Goal: Information Seeking & Learning: Understand process/instructions

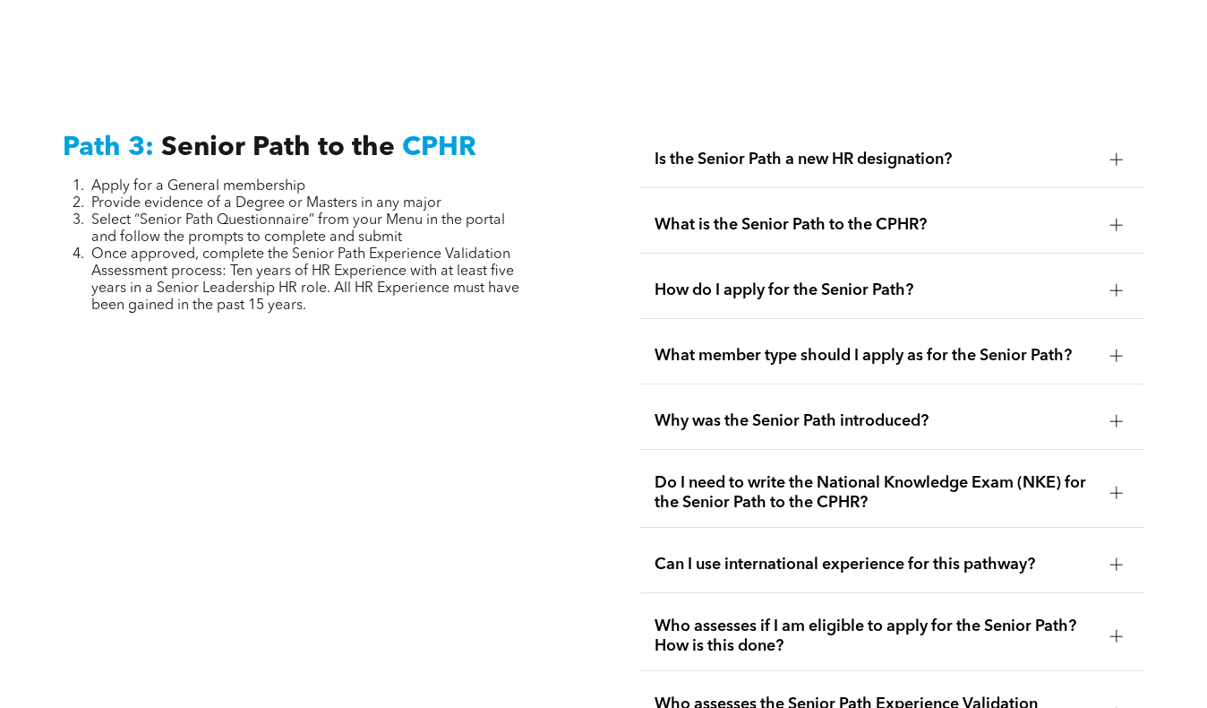
scroll to position [4570, 0]
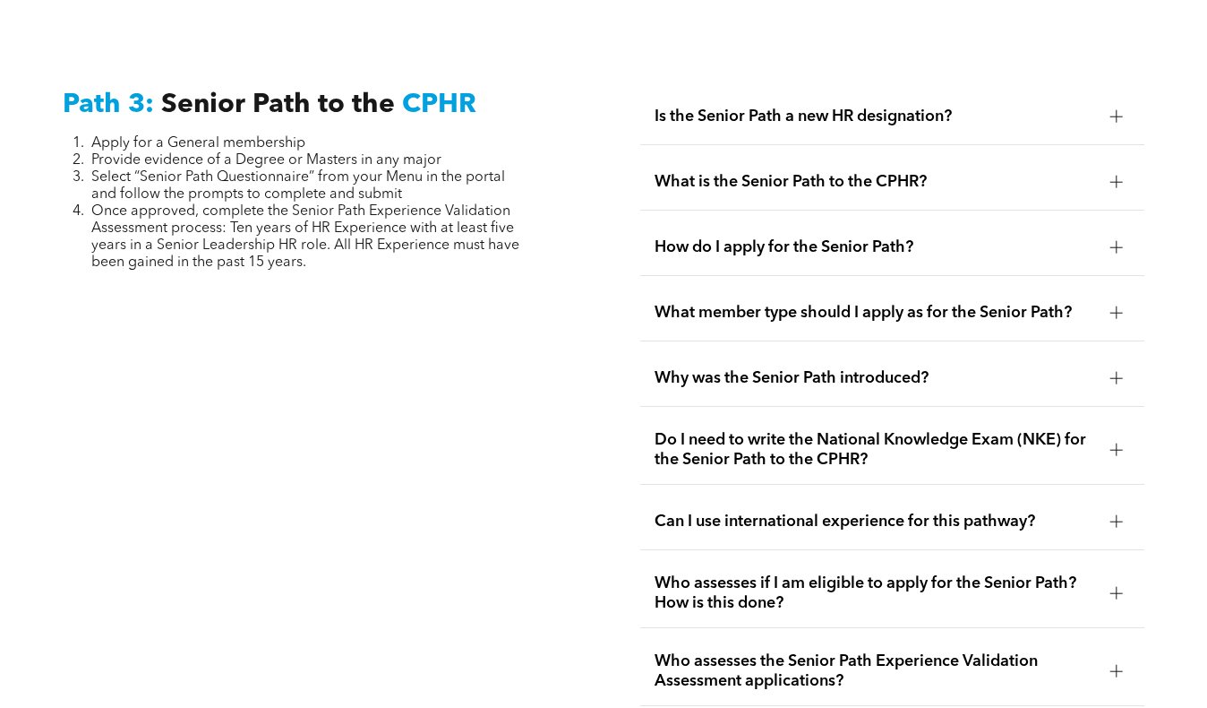
click at [1121, 110] on div at bounding box center [1117, 116] width 13 height 13
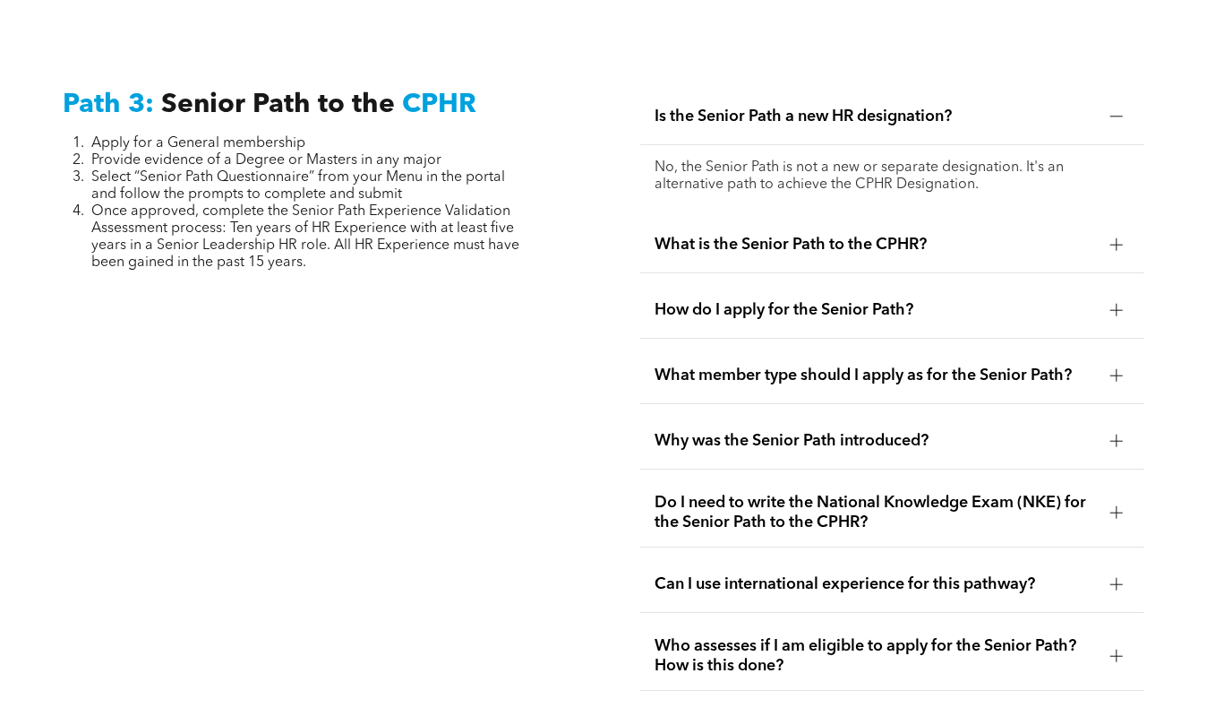
click at [1108, 231] on div at bounding box center [1117, 244] width 27 height 27
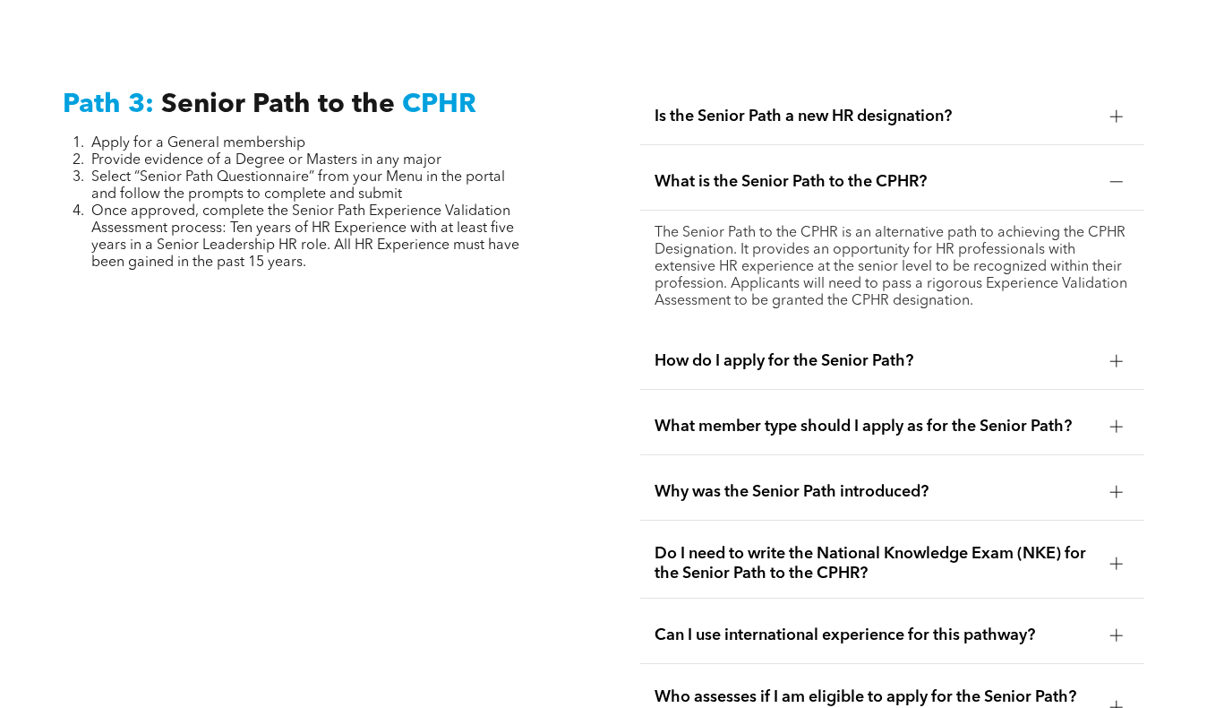
click at [1112, 355] on div at bounding box center [1117, 361] width 13 height 13
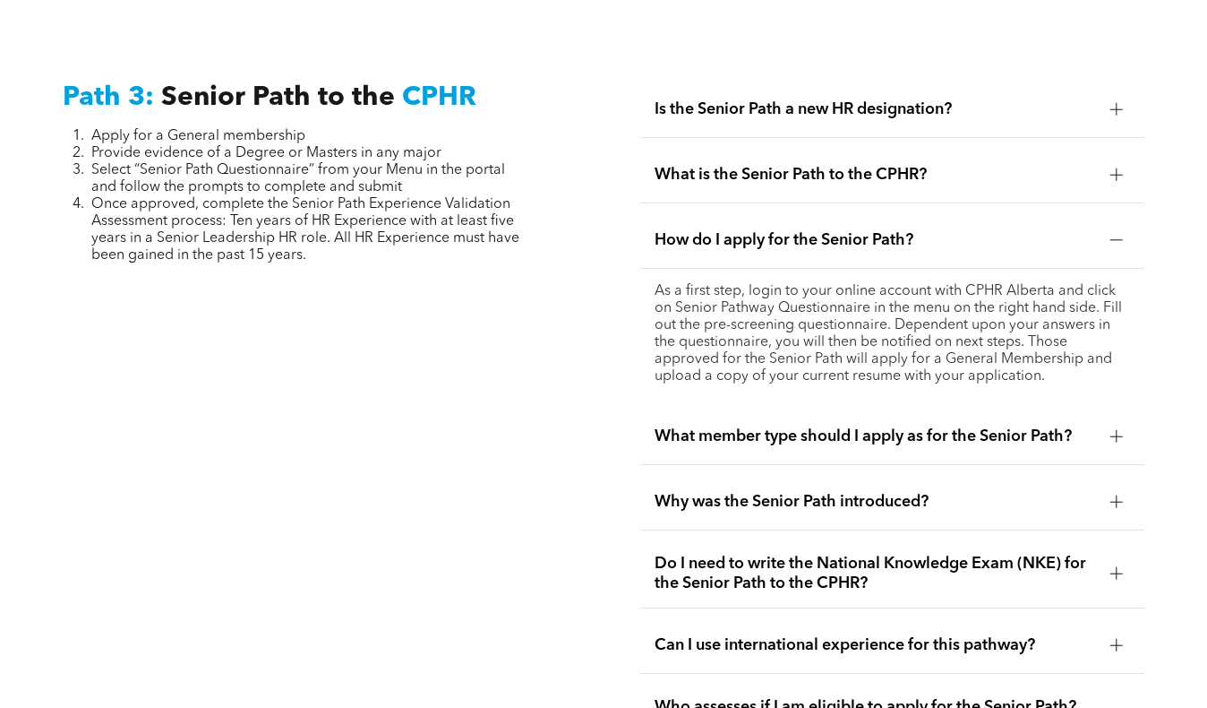
click at [1129, 415] on div "What member type should I apply as for the Senior Path?" at bounding box center [892, 436] width 504 height 56
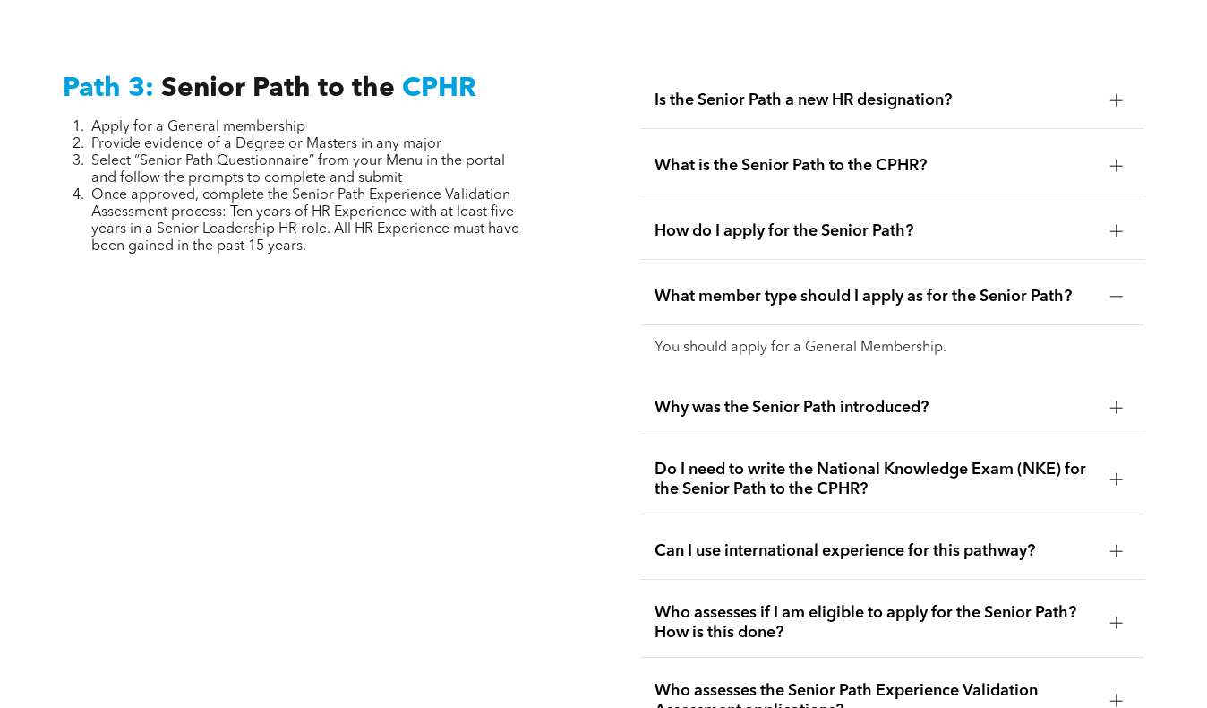
scroll to position [4590, 0]
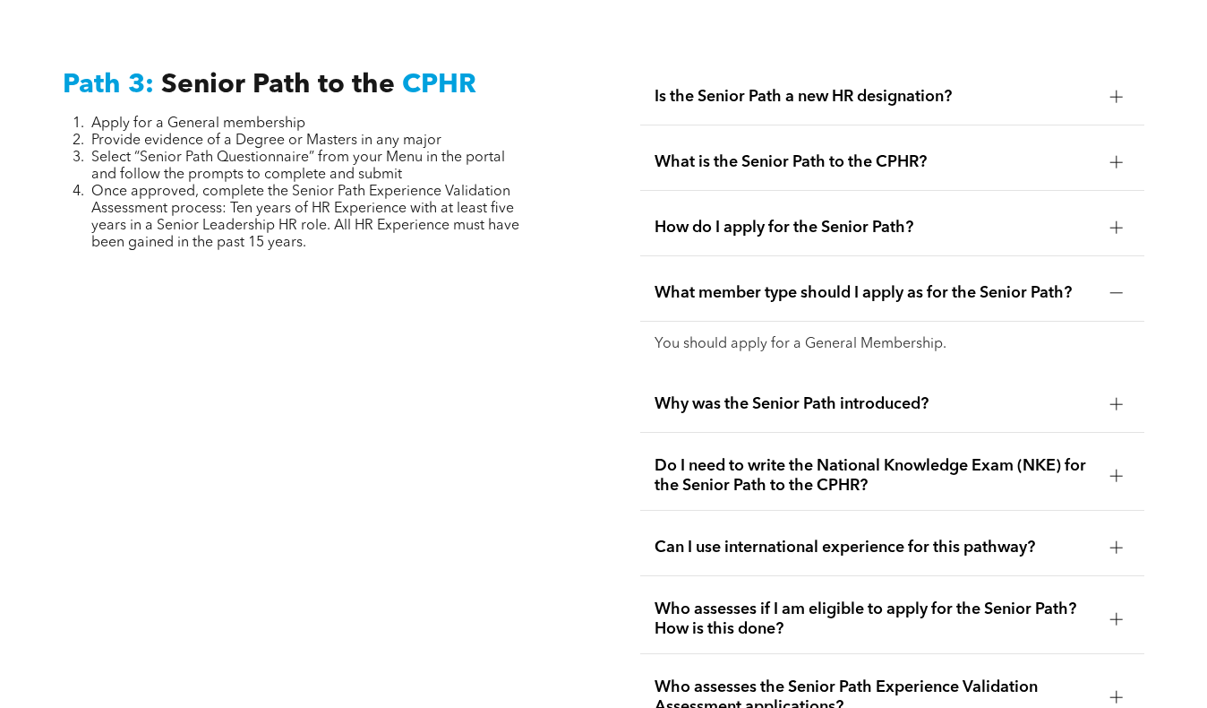
click at [1111, 398] on div at bounding box center [1117, 404] width 13 height 13
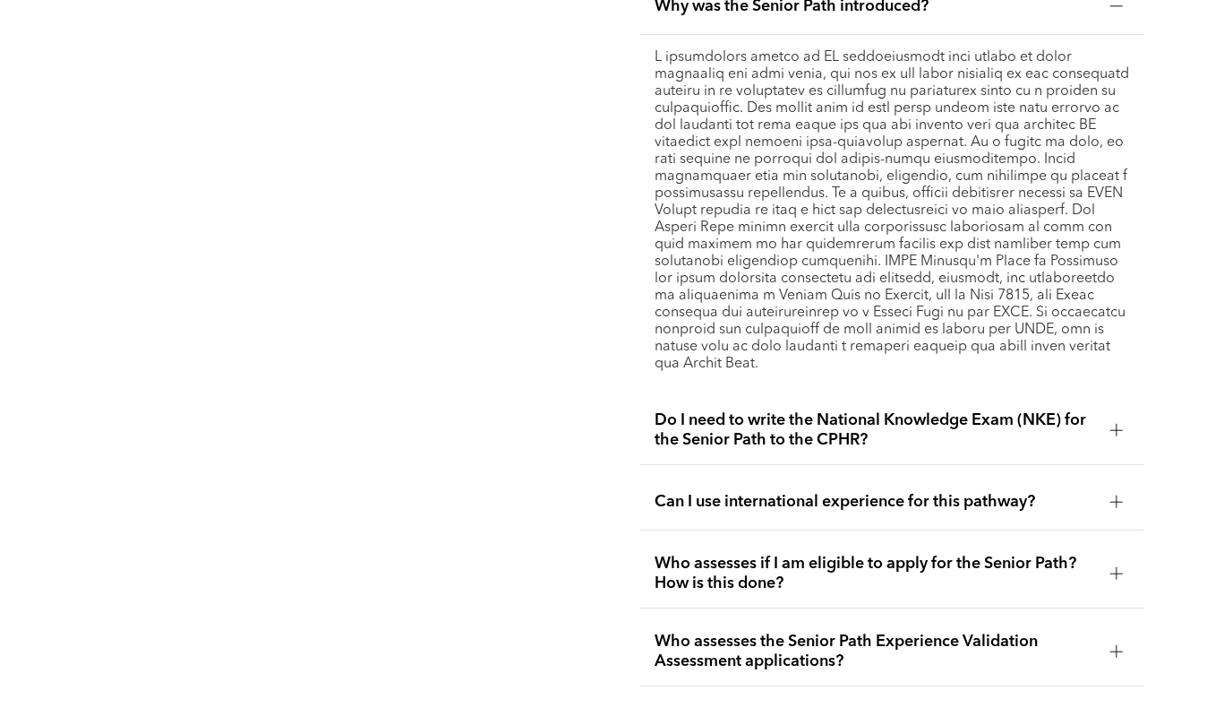
scroll to position [4972, 0]
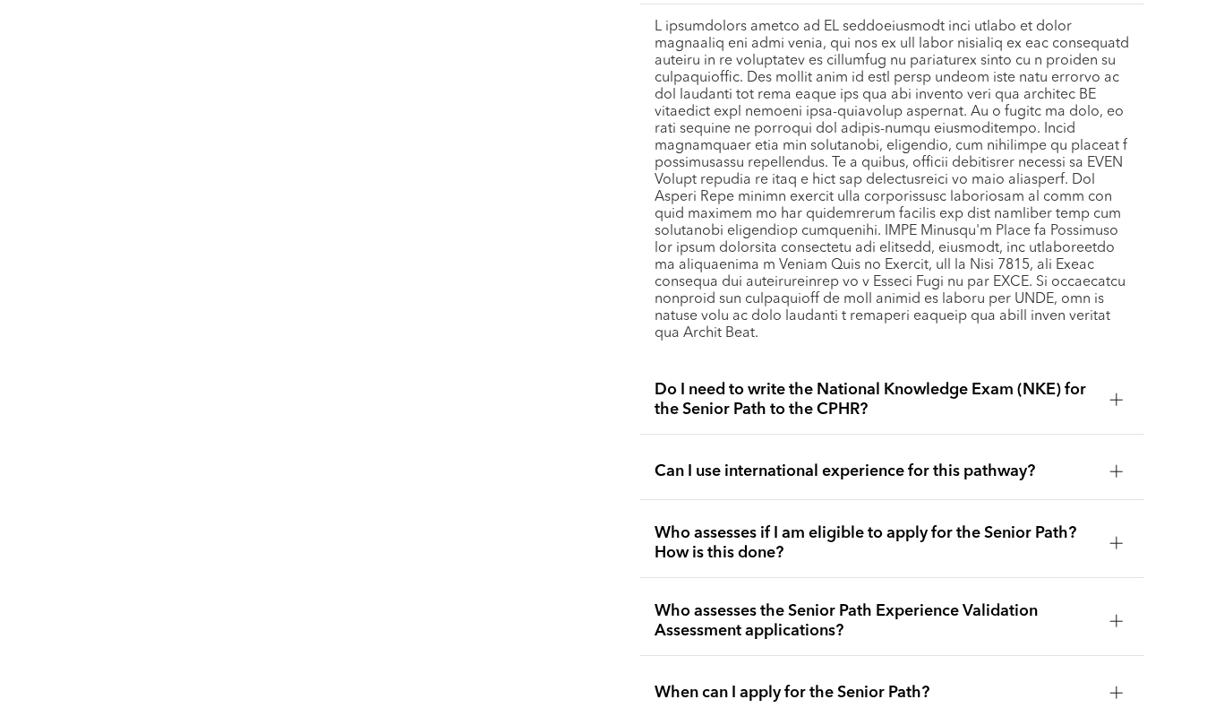
click at [1104, 458] on div at bounding box center [1117, 471] width 27 height 27
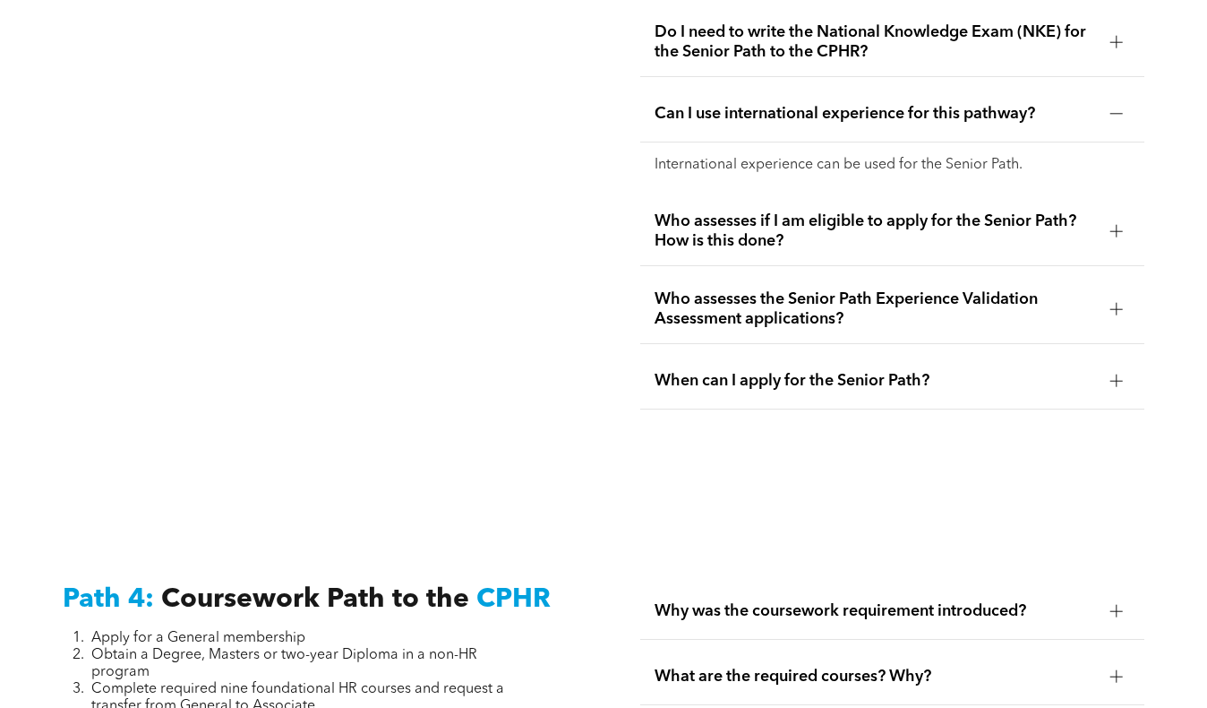
scroll to position [4978, 0]
click at [1113, 280] on div "Who assesses the Senior Path Experience Validation Assessment applications?" at bounding box center [892, 308] width 504 height 69
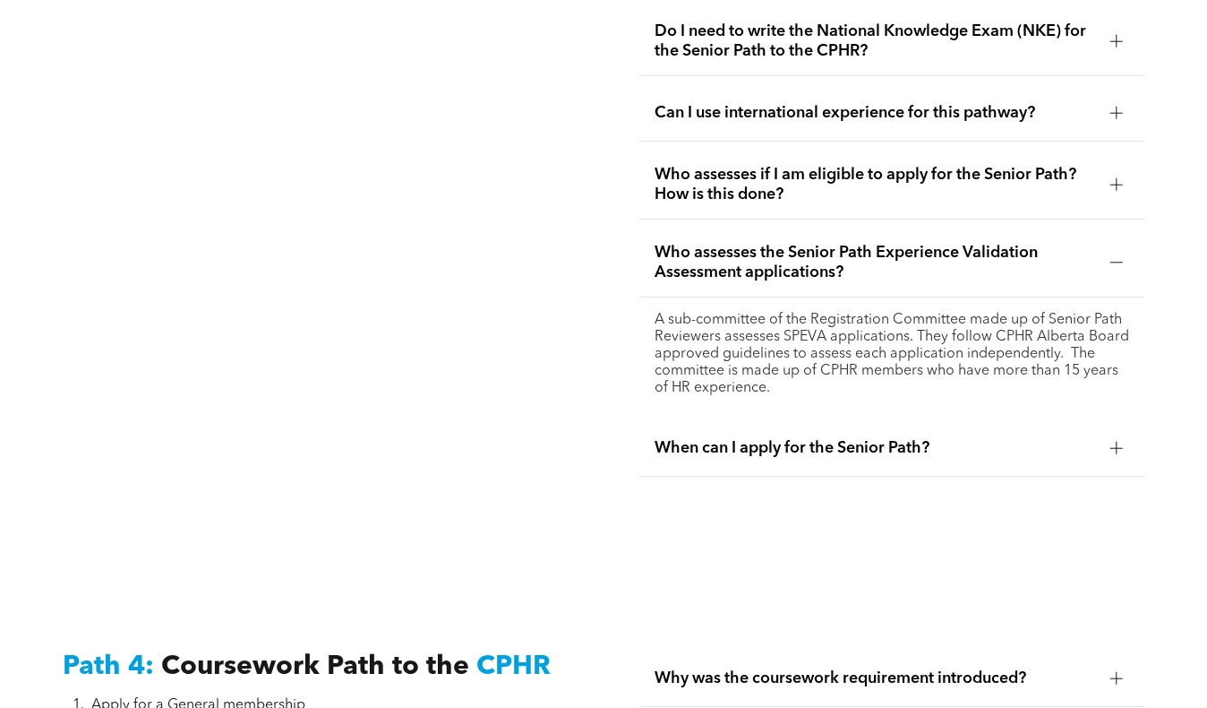
click at [1129, 420] on div "When can I apply for the Senior Path?" at bounding box center [892, 448] width 504 height 56
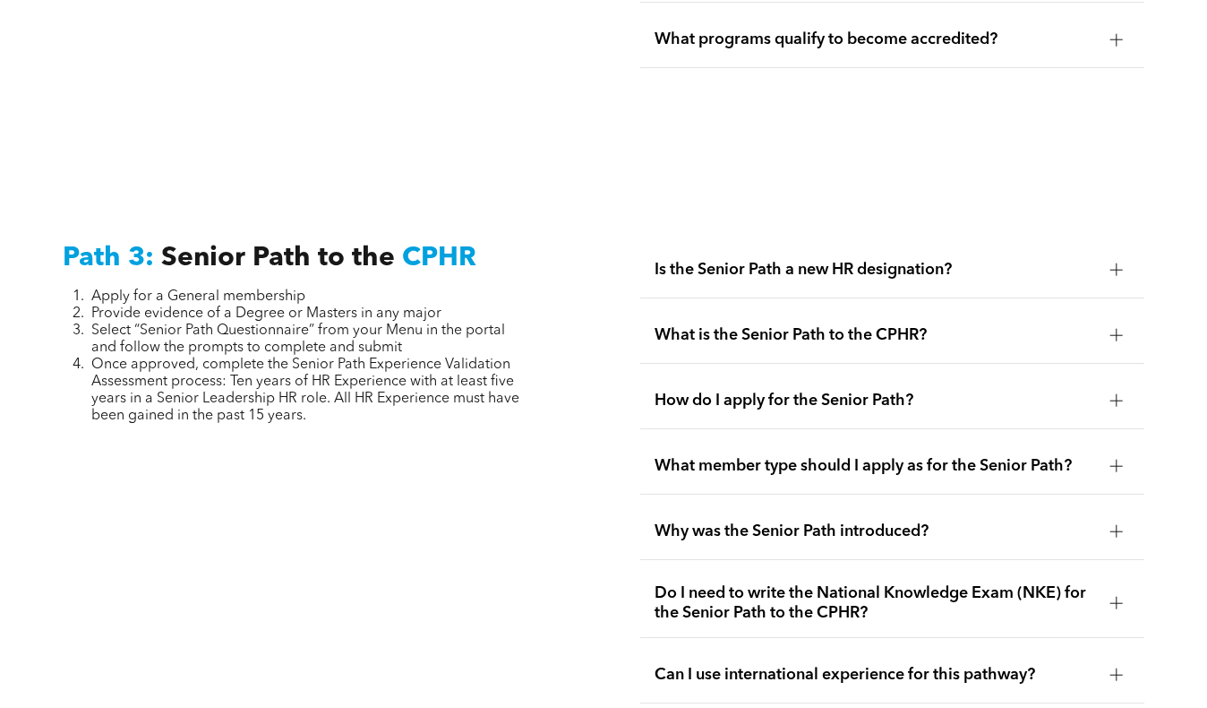
scroll to position [4409, 0]
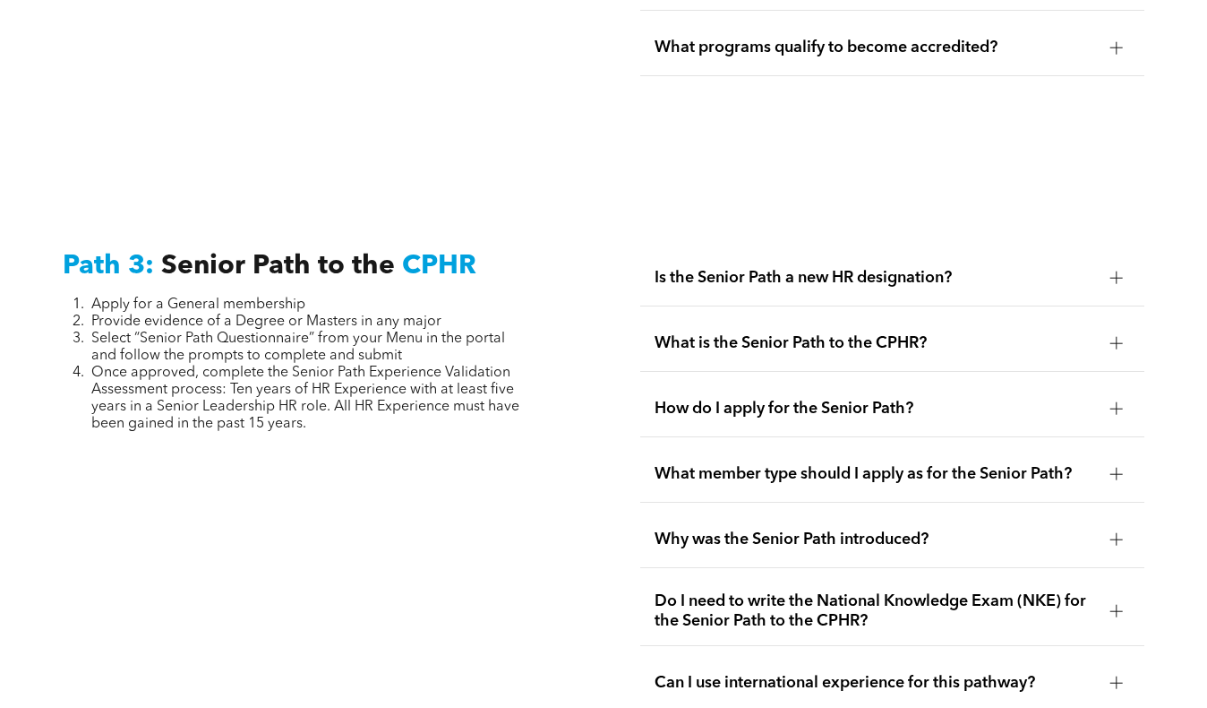
click at [1051, 381] on div "How do I apply for the Senior Path?" at bounding box center [892, 409] width 504 height 56
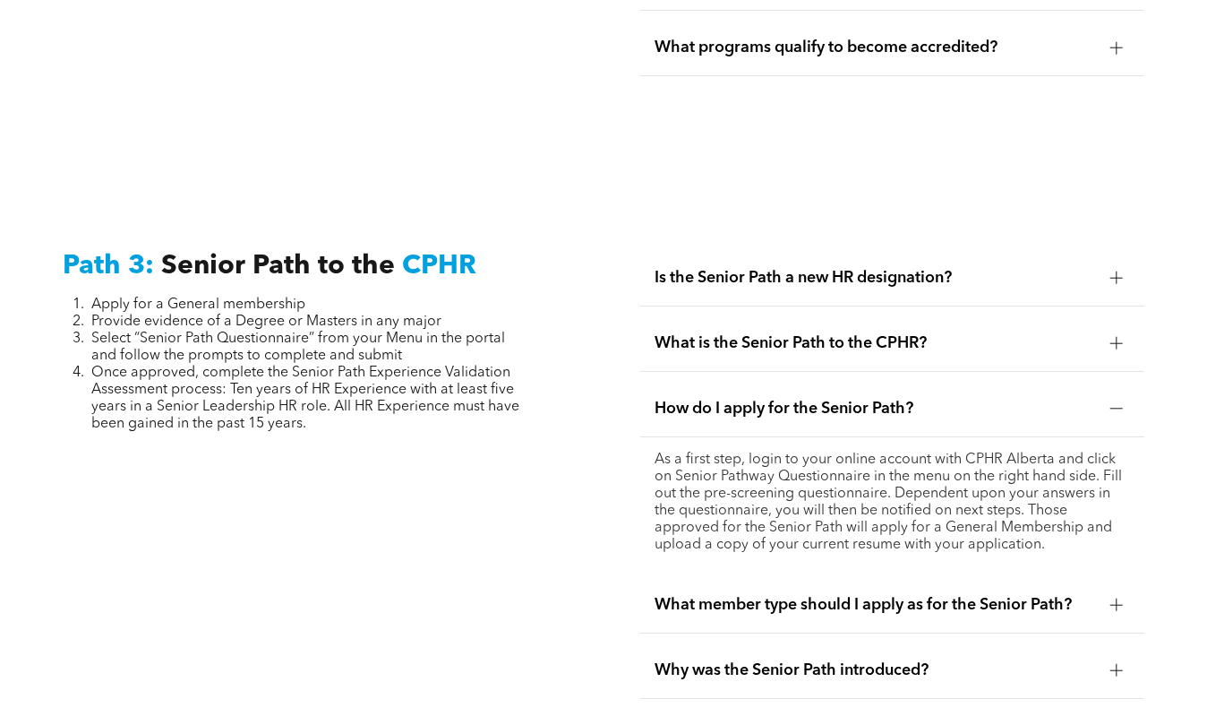
click at [1060, 451] on p "As a first step, login to your online account with CPHR Alberta and click on Se…" at bounding box center [893, 502] width 476 height 102
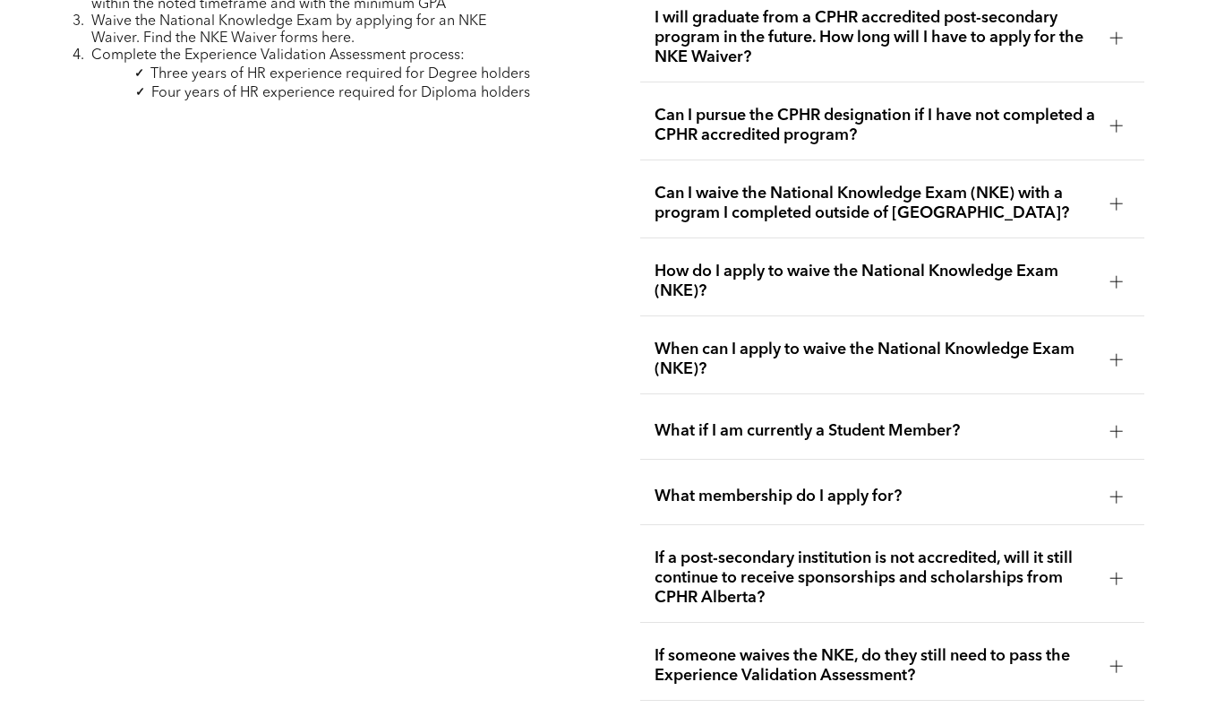
scroll to position [2599, 0]
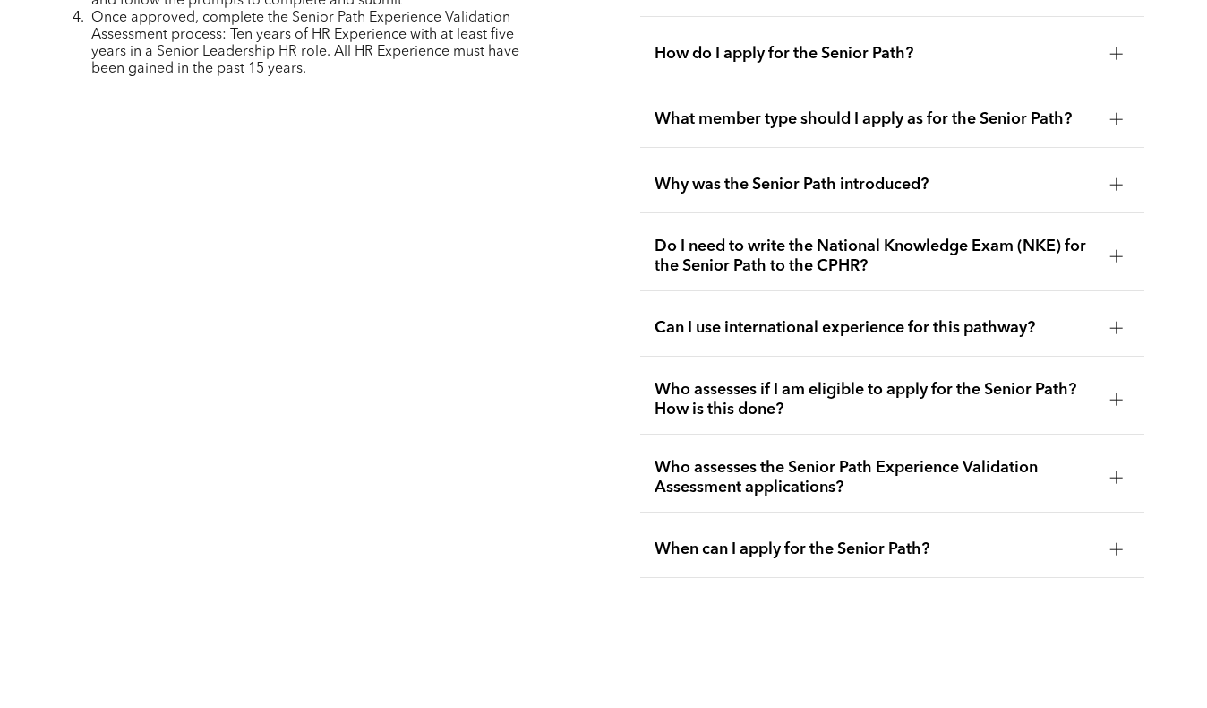
scroll to position [4762, 0]
click at [1044, 381] on span "Who assesses if I am eligible to apply for the Senior Path? How is this done?" at bounding box center [876, 400] width 442 height 39
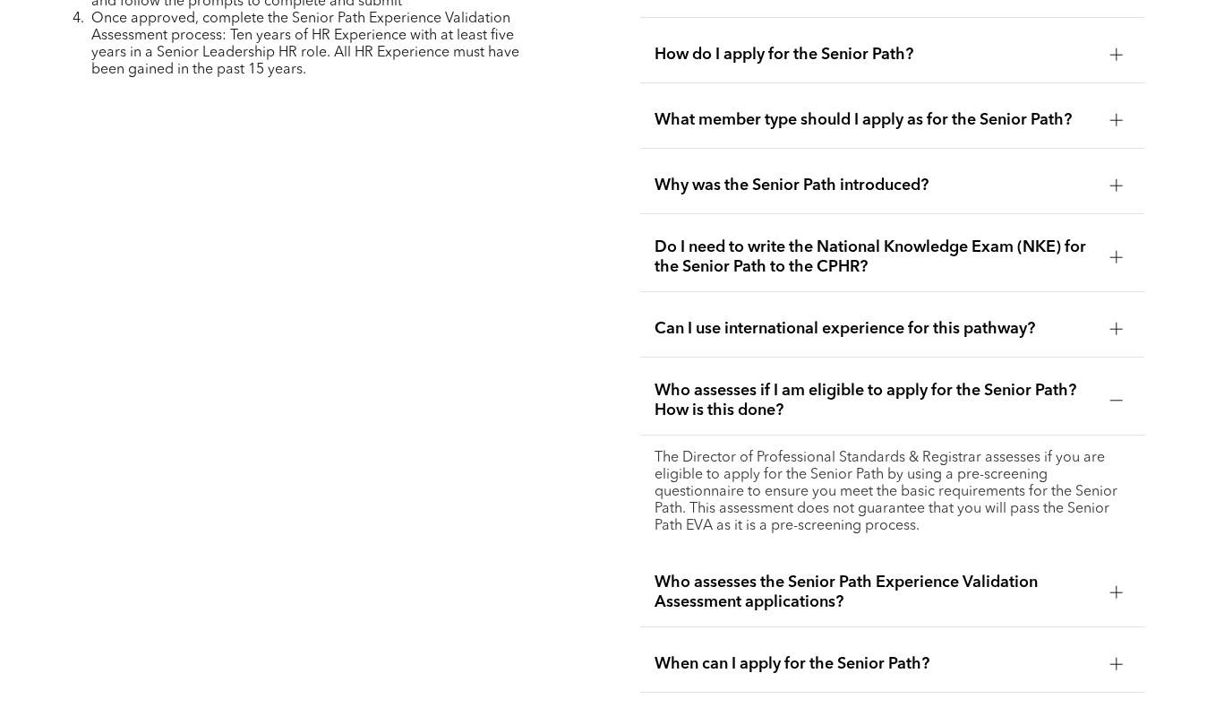
click at [1001, 450] on p "The Director of Professional Standards & Registrar assesses if you are eligible…" at bounding box center [893, 492] width 476 height 85
click at [1092, 572] on span "Who assesses the Senior Path Experience Validation Assessment applications?" at bounding box center [876, 591] width 442 height 39
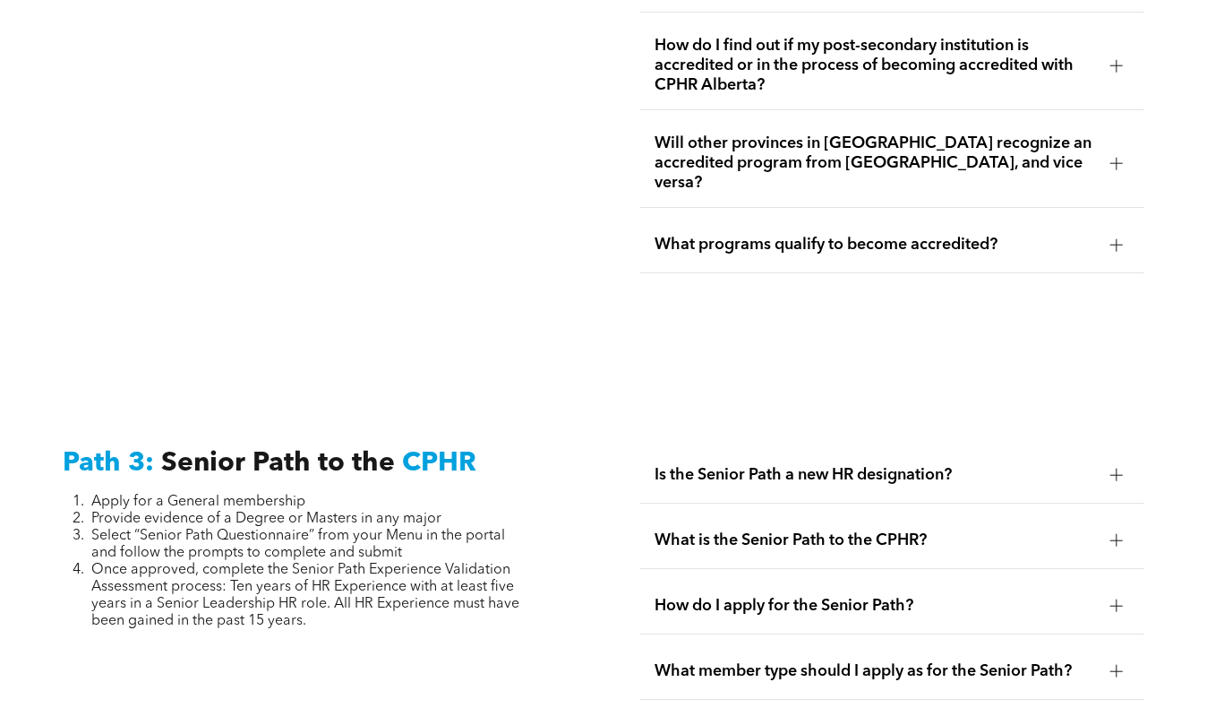
scroll to position [4141, 0]
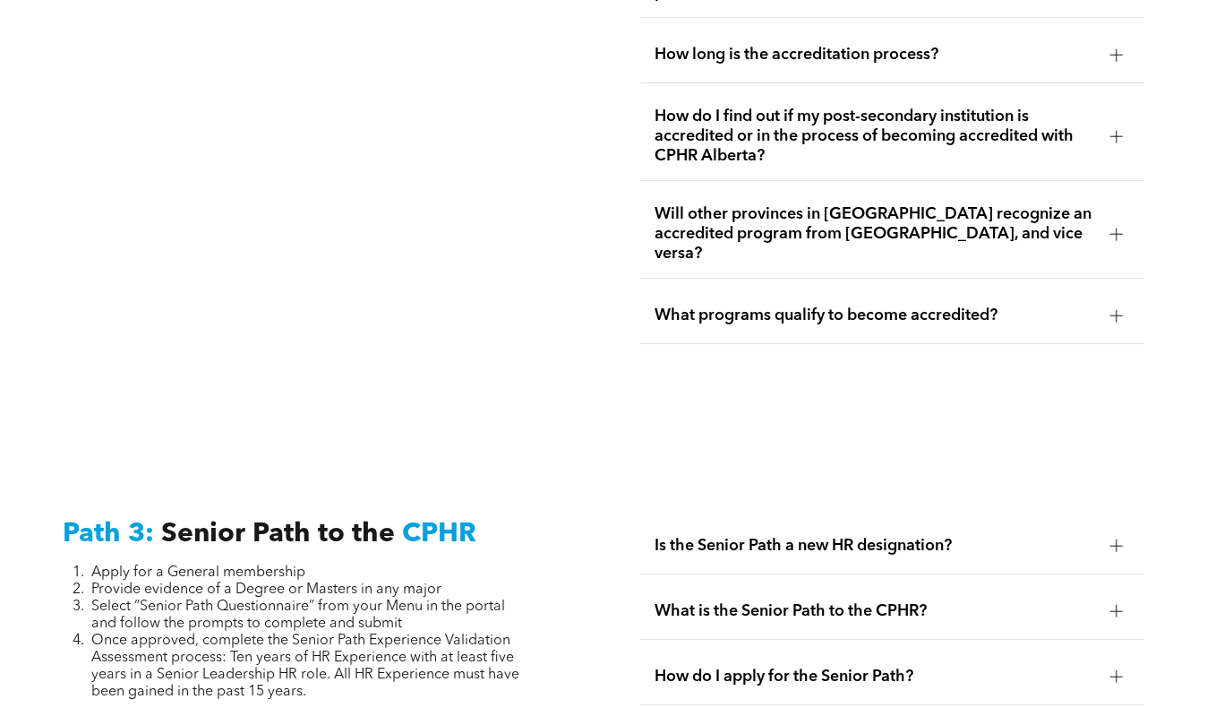
drag, startPoint x: 388, startPoint y: 657, endPoint x: 68, endPoint y: 486, distance: 362.2
click at [305, 520] on span "Senior Path to the" at bounding box center [278, 533] width 234 height 27
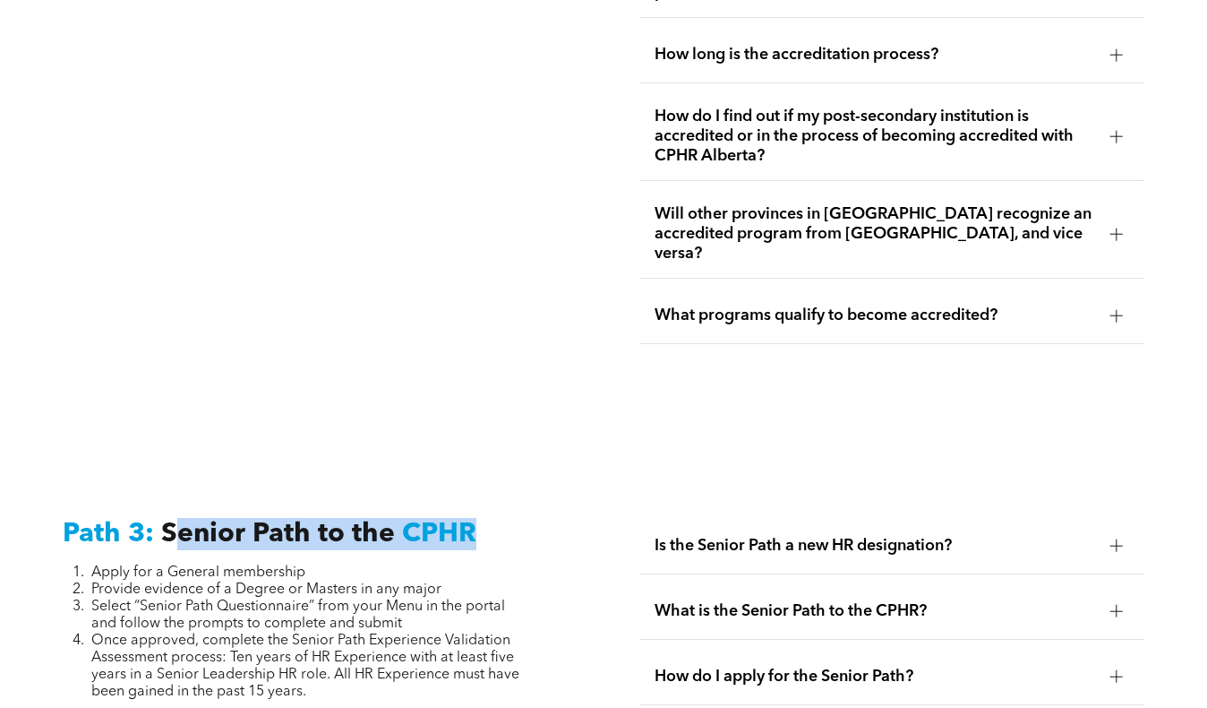
drag, startPoint x: 168, startPoint y: 489, endPoint x: 443, endPoint y: 489, distance: 275.0
click at [505, 518] on h3 "Path 3: Senior Path to the CPHR" at bounding box center [315, 534] width 504 height 32
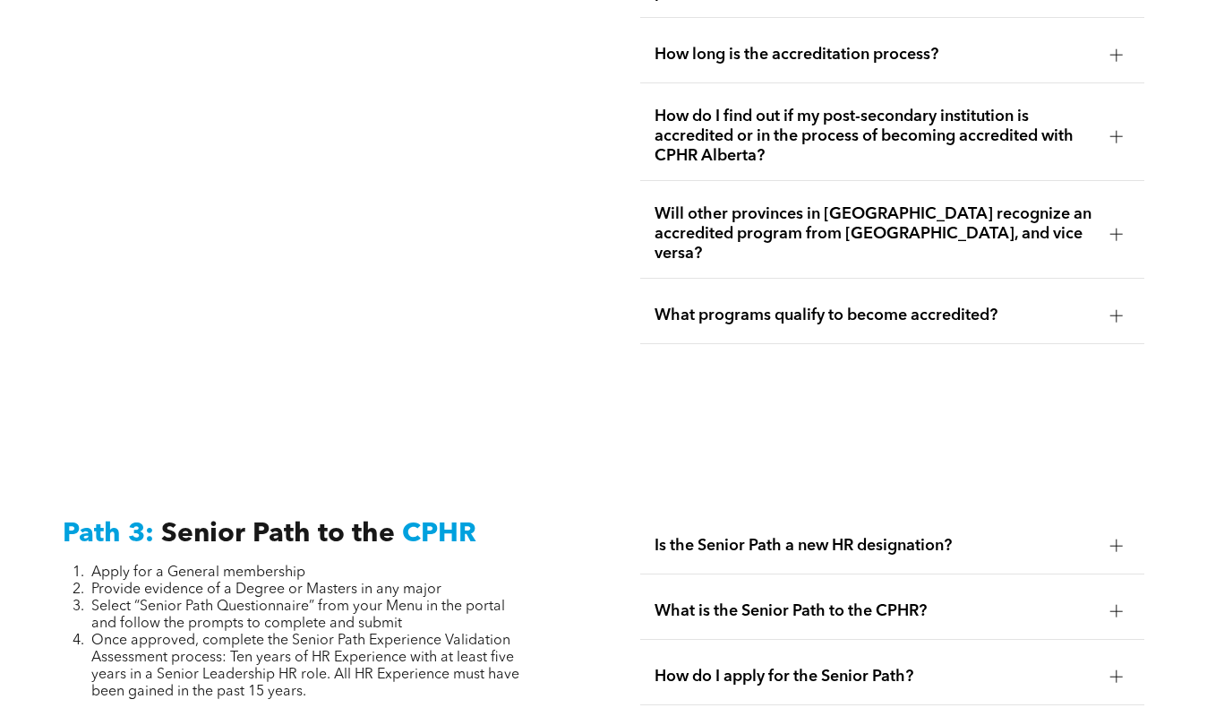
click at [517, 518] on h3 "Path 3: Senior Path to the CPHR" at bounding box center [315, 534] width 504 height 32
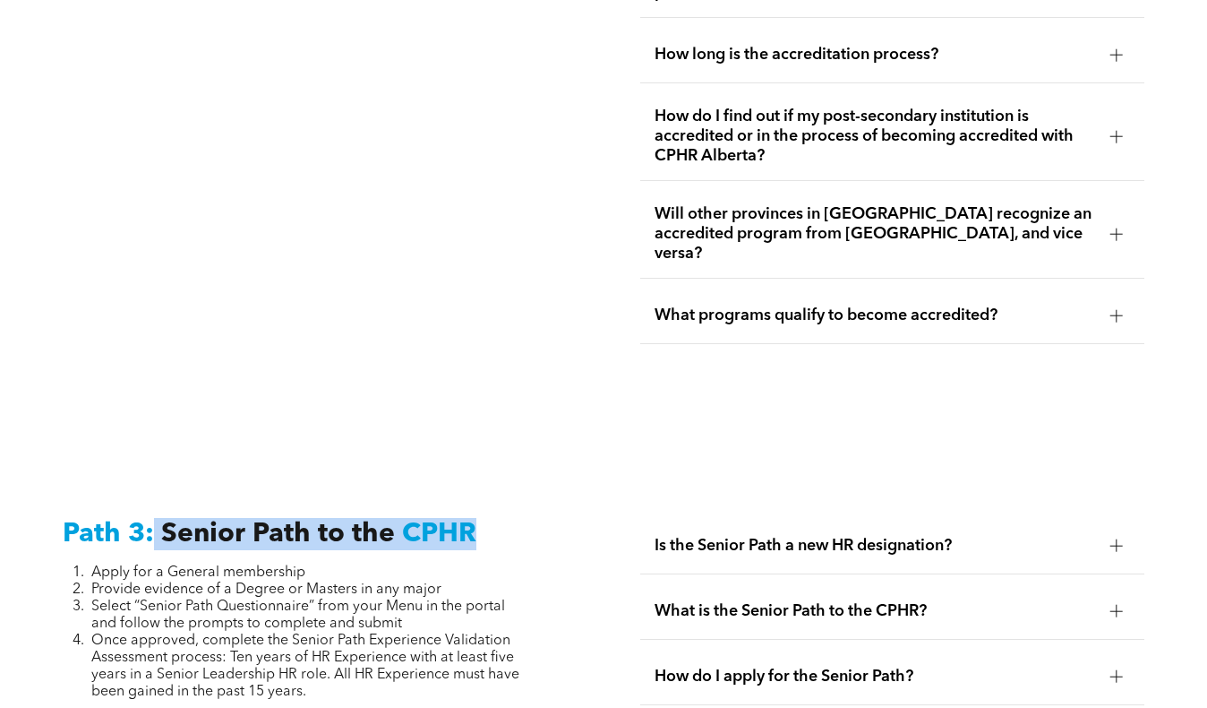
drag, startPoint x: 386, startPoint y: 490, endPoint x: 186, endPoint y: 486, distance: 199.8
click at [150, 518] on h3 "Path 3: Senior Path to the CPHR" at bounding box center [315, 534] width 504 height 32
click at [211, 520] on span "Senior Path to the" at bounding box center [278, 533] width 234 height 27
drag, startPoint x: 165, startPoint y: 493, endPoint x: 562, endPoint y: 489, distance: 396.8
click at [562, 518] on h3 "Path 3: Senior Path to the CPHR" at bounding box center [315, 534] width 504 height 32
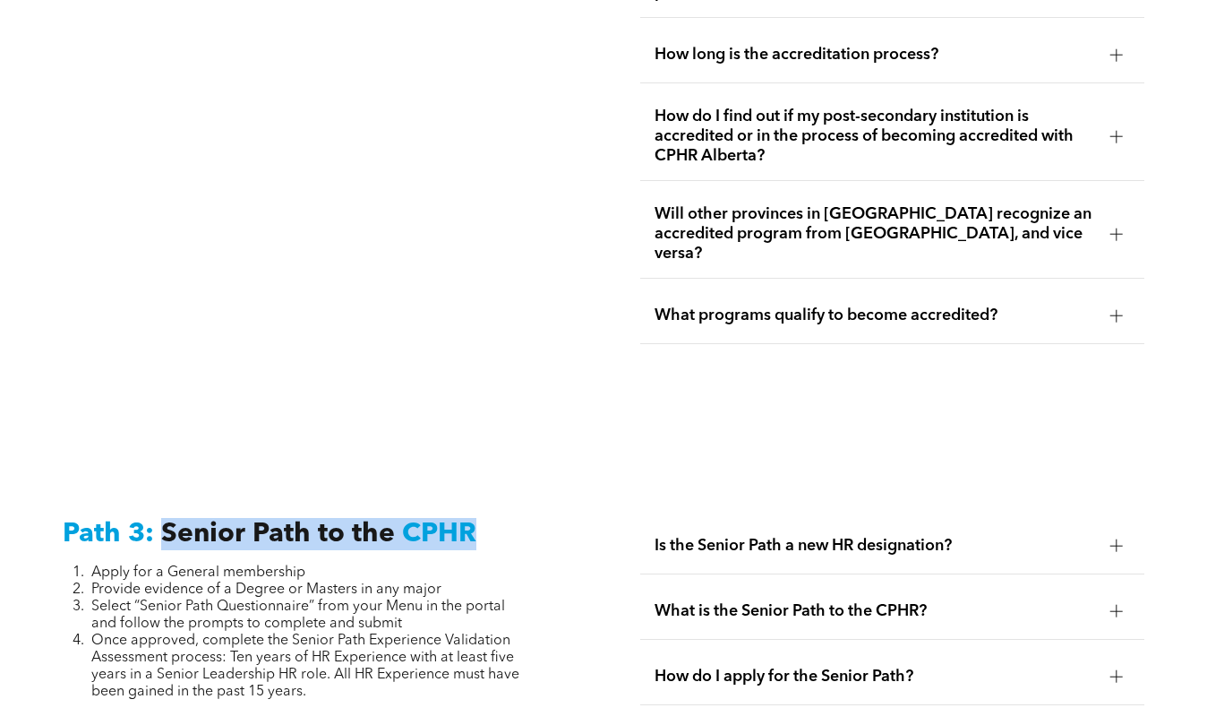
copy h3 "Senior Path to the CPHR"
